Goal: Find specific page/section: Find specific page/section

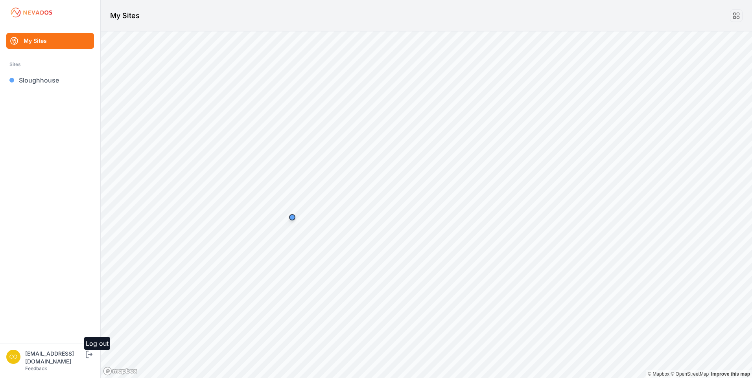
click at [94, 359] on icon "submit" at bounding box center [89, 354] width 10 height 9
click at [26, 79] on link "[GEOGRAPHIC_DATA]" at bounding box center [50, 80] width 88 height 16
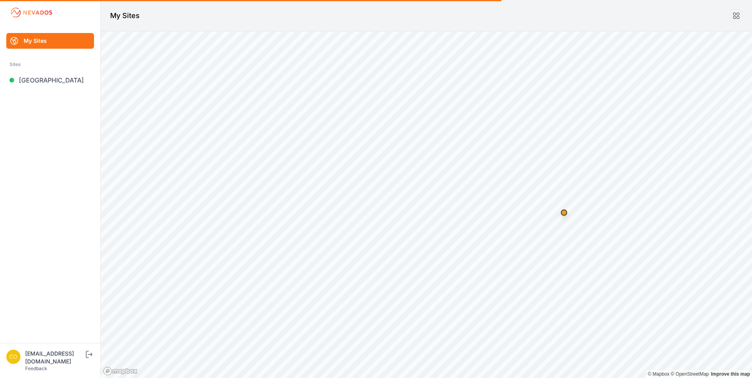
drag, startPoint x: 32, startPoint y: 81, endPoint x: 64, endPoint y: 95, distance: 34.5
click at [32, 81] on link "[GEOGRAPHIC_DATA]" at bounding box center [50, 80] width 88 height 16
click at [40, 82] on link "[GEOGRAPHIC_DATA]" at bounding box center [50, 80] width 88 height 16
click at [45, 80] on link "[GEOGRAPHIC_DATA]" at bounding box center [50, 80] width 88 height 16
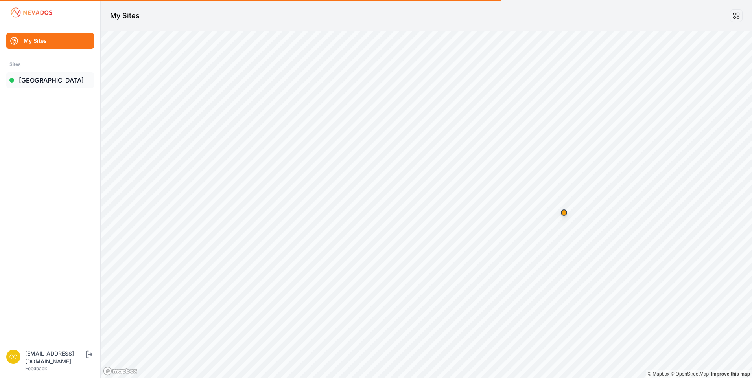
click at [31, 82] on link "[GEOGRAPHIC_DATA]" at bounding box center [50, 80] width 88 height 16
click at [31, 83] on link "[GEOGRAPHIC_DATA]" at bounding box center [50, 80] width 88 height 16
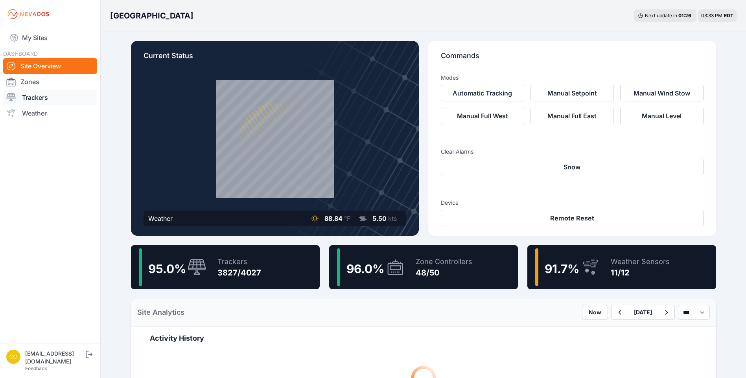
click at [38, 97] on link "Trackers" at bounding box center [50, 98] width 94 height 16
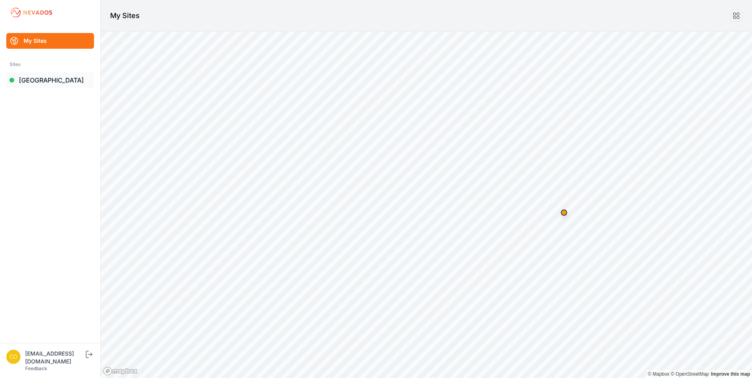
click at [52, 81] on link "[GEOGRAPHIC_DATA]" at bounding box center [50, 80] width 88 height 16
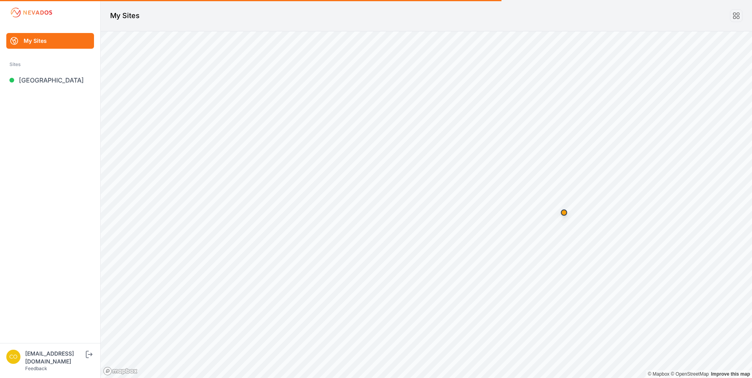
click at [37, 42] on link "My Sites" at bounding box center [50, 41] width 88 height 16
click at [43, 41] on link "My Sites" at bounding box center [50, 41] width 88 height 16
click at [46, 78] on link "[GEOGRAPHIC_DATA]" at bounding box center [50, 80] width 88 height 16
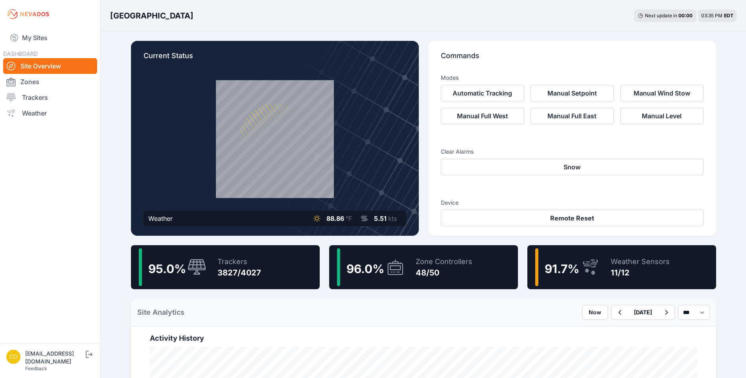
drag, startPoint x: 46, startPoint y: 99, endPoint x: 675, endPoint y: 253, distance: 647.5
click at [46, 99] on link "Trackers" at bounding box center [50, 98] width 94 height 16
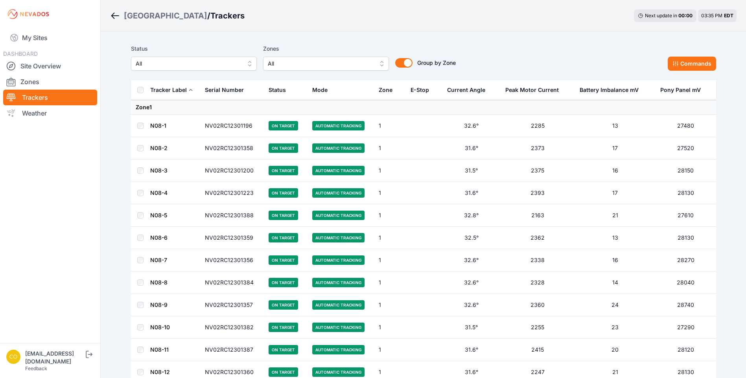
click at [235, 64] on span "All" at bounding box center [188, 63] width 105 height 9
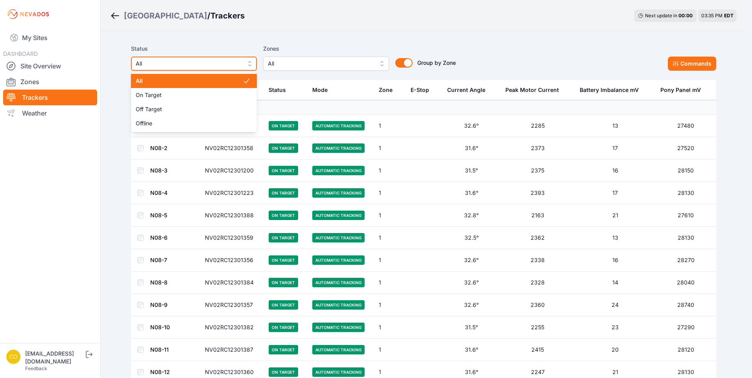
click at [235, 64] on span "All" at bounding box center [188, 63] width 105 height 9
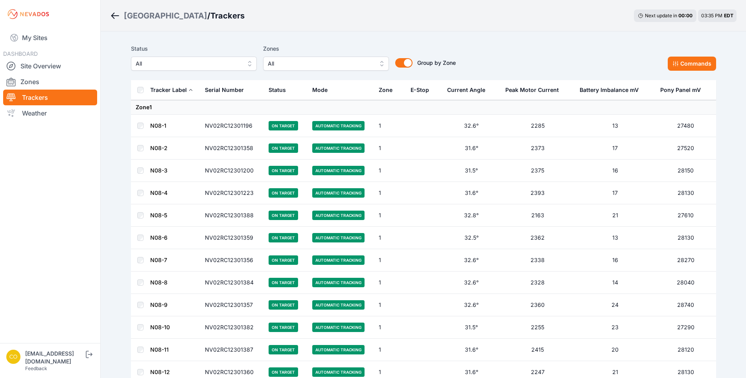
click at [373, 60] on button "All" at bounding box center [326, 64] width 126 height 14
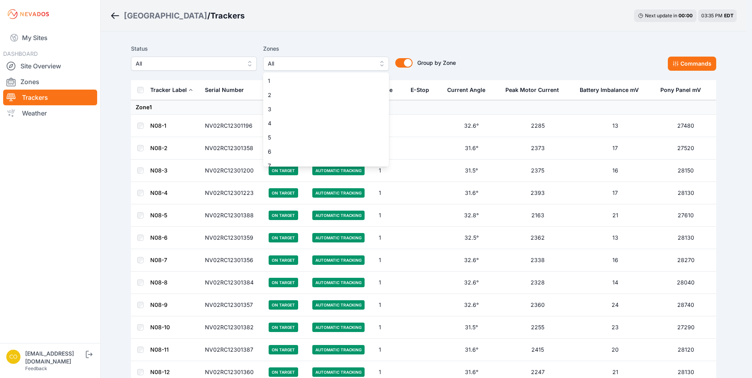
click at [549, 46] on div "Status All Zones All 1 2 3 4 5 6 7 8 9 10 11 11-2 12 13 14 15 16 17 18 18-2 19 …" at bounding box center [423, 57] width 585 height 27
